Goal: Task Accomplishment & Management: Use online tool/utility

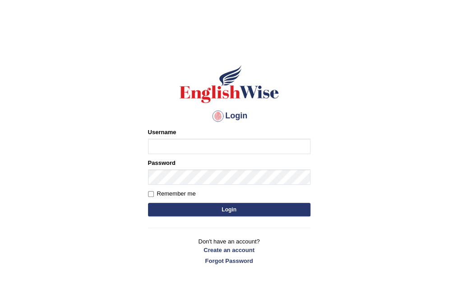
type input "Nomz1986"
click at [205, 203] on button "Login" at bounding box center [229, 210] width 163 height 14
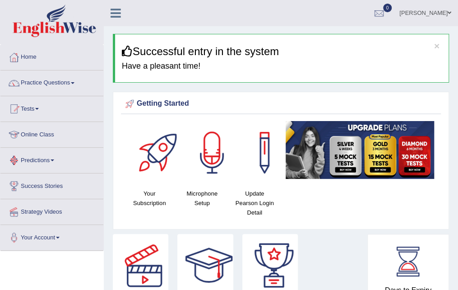
click at [38, 134] on link "Online Class" at bounding box center [51, 133] width 103 height 23
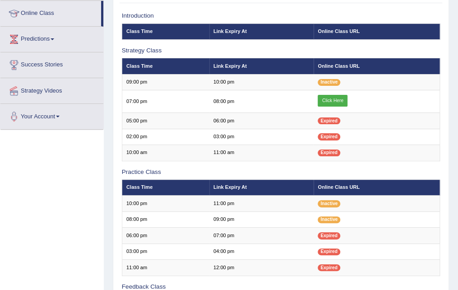
scroll to position [120, 0]
